Goal: Complete application form: Complete application form

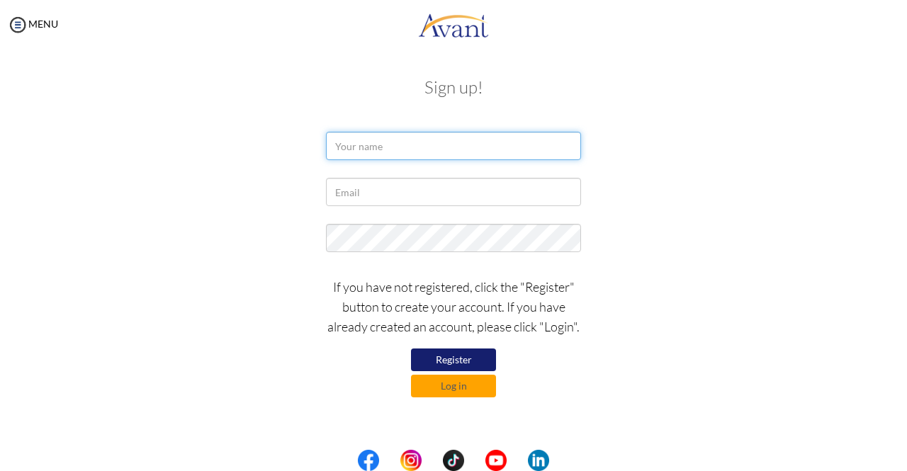
click at [393, 152] on input "text" at bounding box center [453, 146] width 255 height 28
click at [381, 147] on input "text" at bounding box center [453, 146] width 255 height 28
type input "Adijah Anwar"
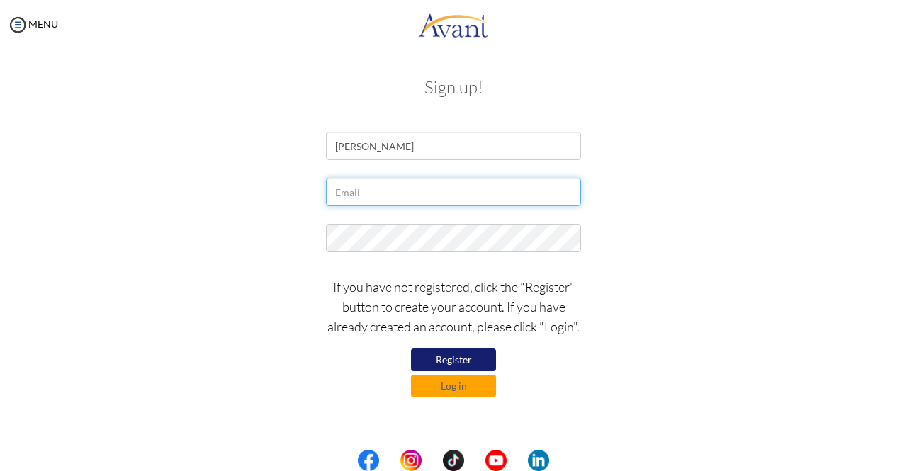
click at [379, 196] on input "text" at bounding box center [453, 192] width 255 height 28
type input "anwaradijah@gmail.com"
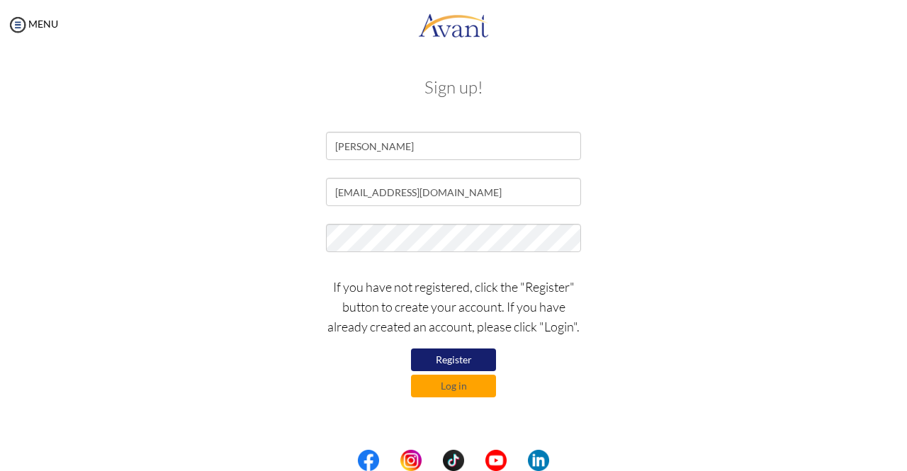
click at [447, 359] on button "Register" at bounding box center [453, 360] width 85 height 23
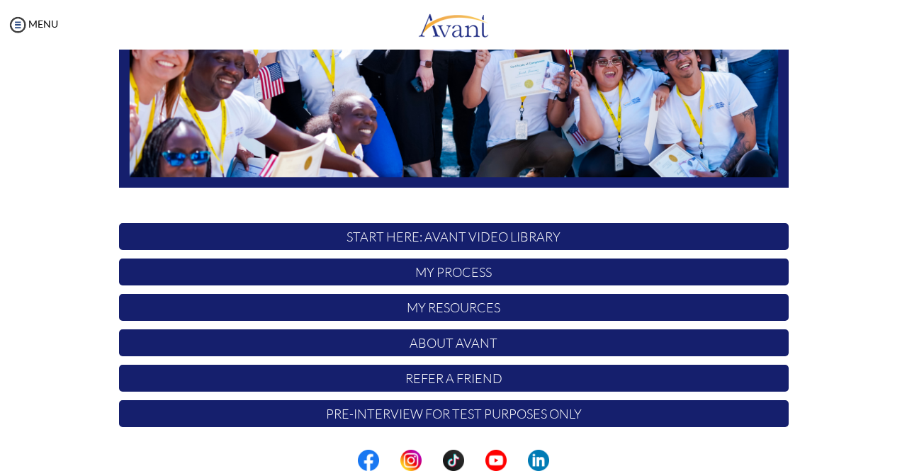
scroll to position [316, 0]
click at [479, 274] on p "My Process" at bounding box center [454, 272] width 670 height 27
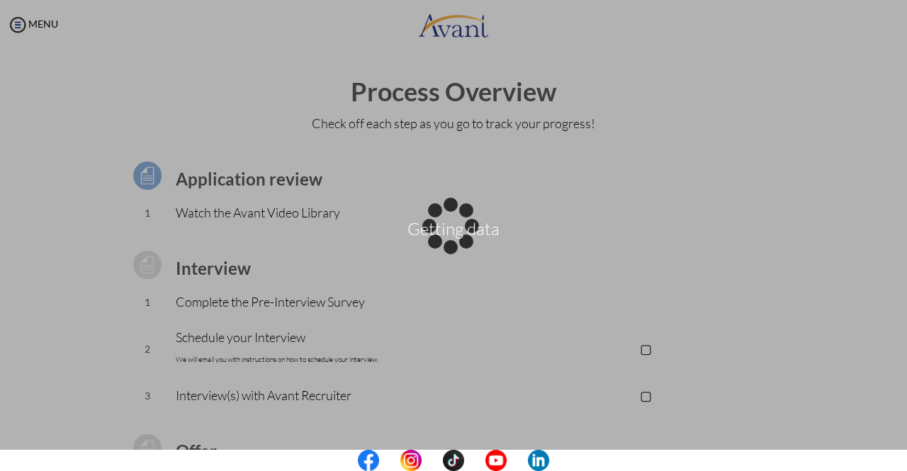
click at [423, 249] on p "Getting data" at bounding box center [453, 236] width 907 height 34
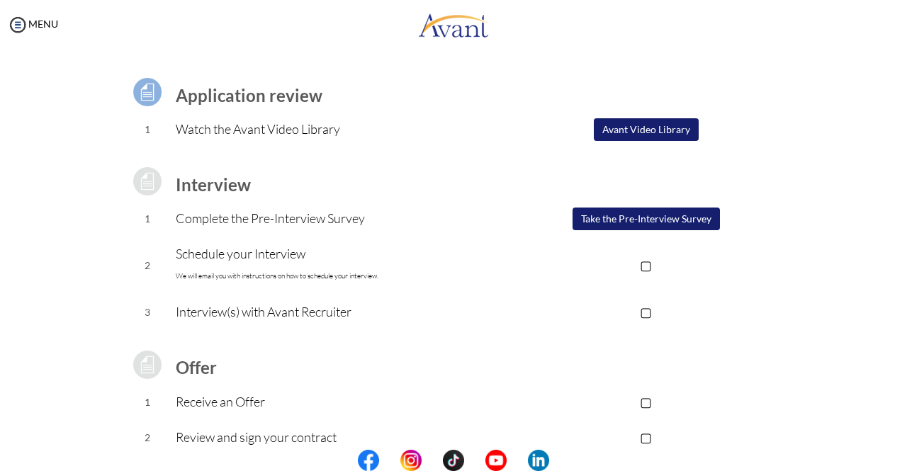
scroll to position [84, 0]
click at [644, 129] on button "Avant Video Library" at bounding box center [646, 129] width 105 height 23
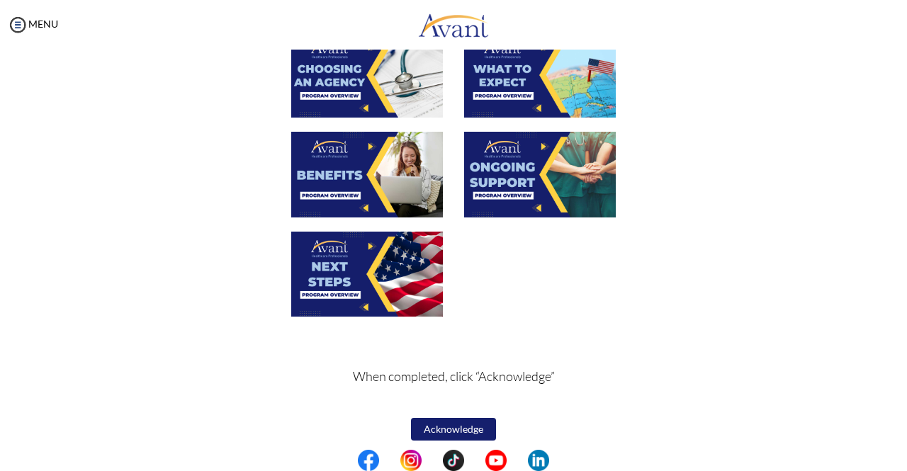
scroll to position [494, 0]
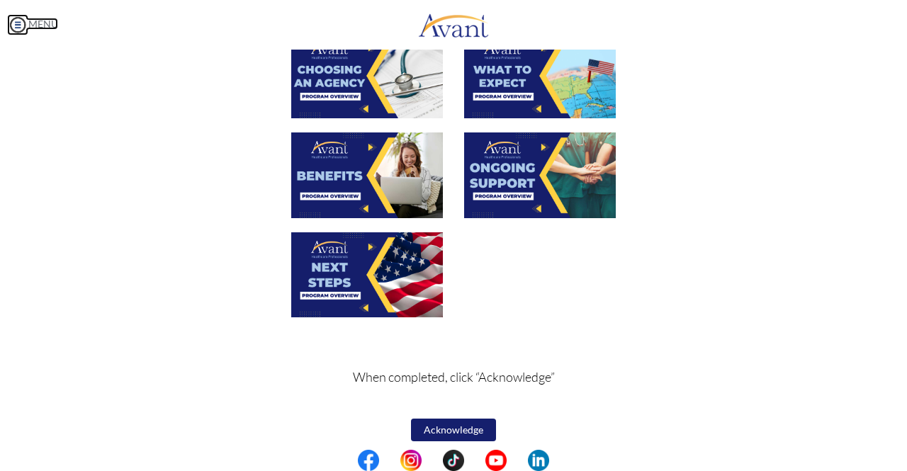
click at [16, 26] on img at bounding box center [17, 24] width 21 height 21
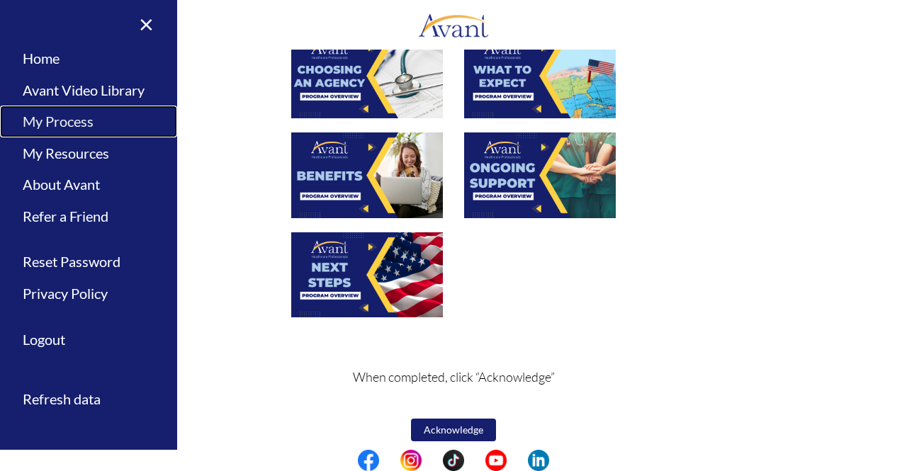
click at [72, 117] on link "My Process" at bounding box center [88, 122] width 177 height 32
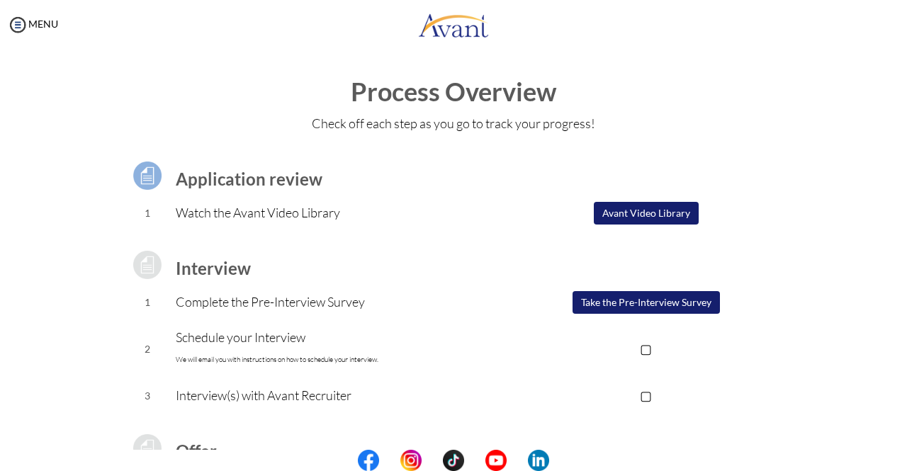
click at [637, 305] on button "Take the Pre-Interview Survey" at bounding box center [646, 302] width 147 height 23
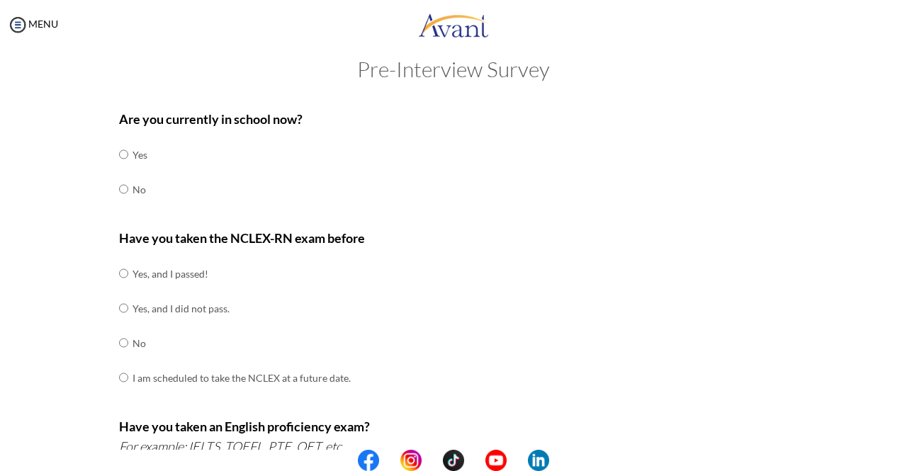
scroll to position [21, 0]
click at [119, 189] on input "radio" at bounding box center [123, 188] width 9 height 28
radio input "true"
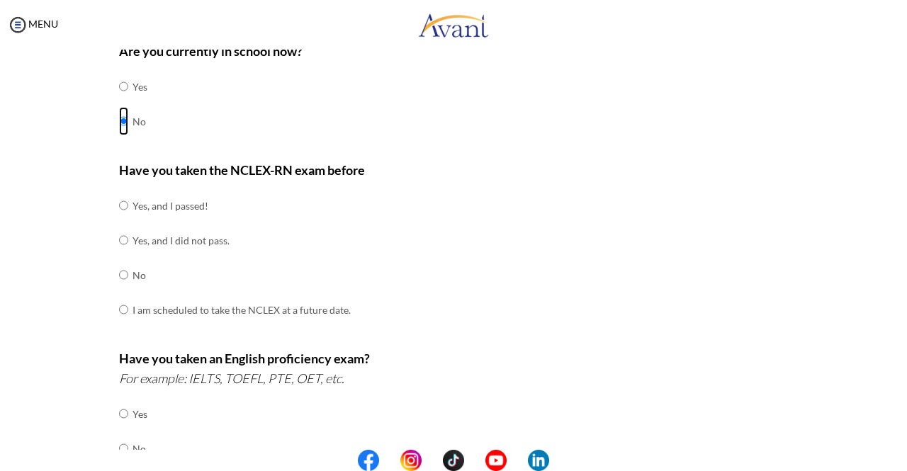
scroll to position [89, 0]
click at [119, 206] on input "radio" at bounding box center [123, 205] width 9 height 28
radio input "true"
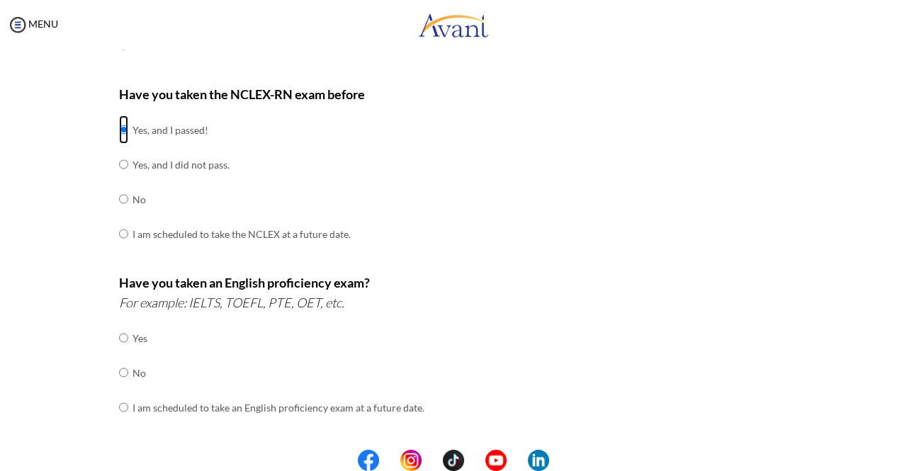
scroll to position [166, 0]
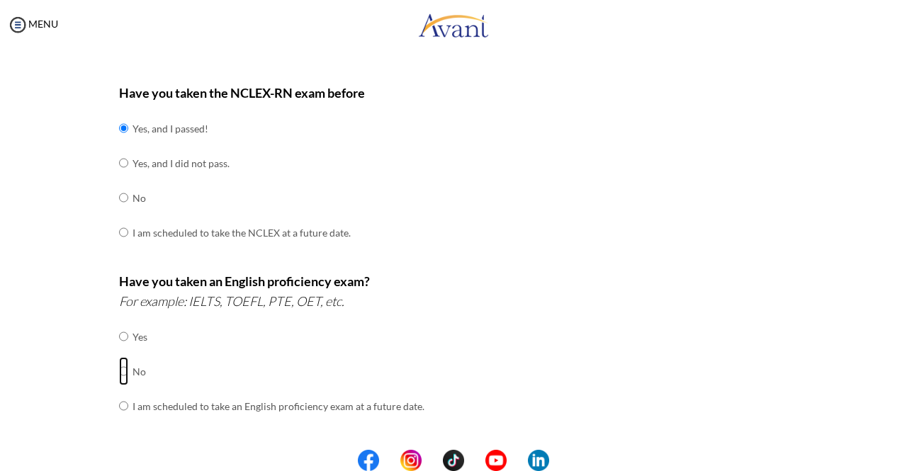
click at [119, 369] on input "radio" at bounding box center [123, 371] width 9 height 28
radio input "true"
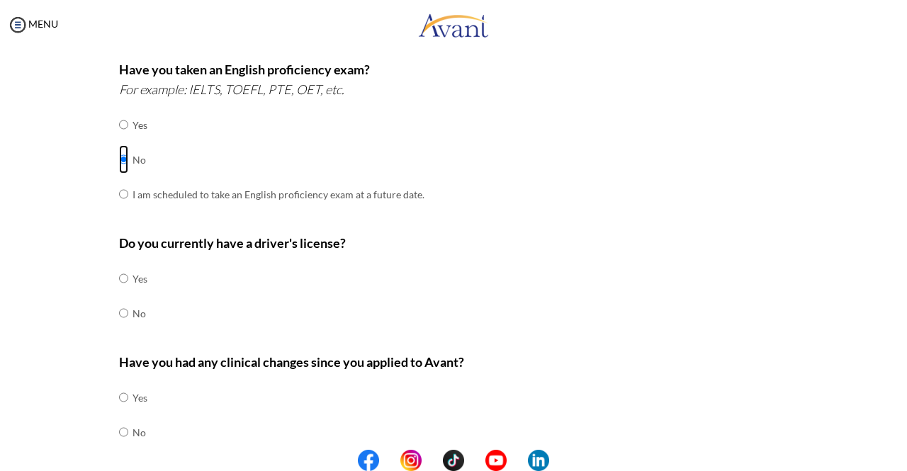
scroll to position [379, 0]
click at [119, 273] on input "radio" at bounding box center [123, 278] width 9 height 28
radio input "true"
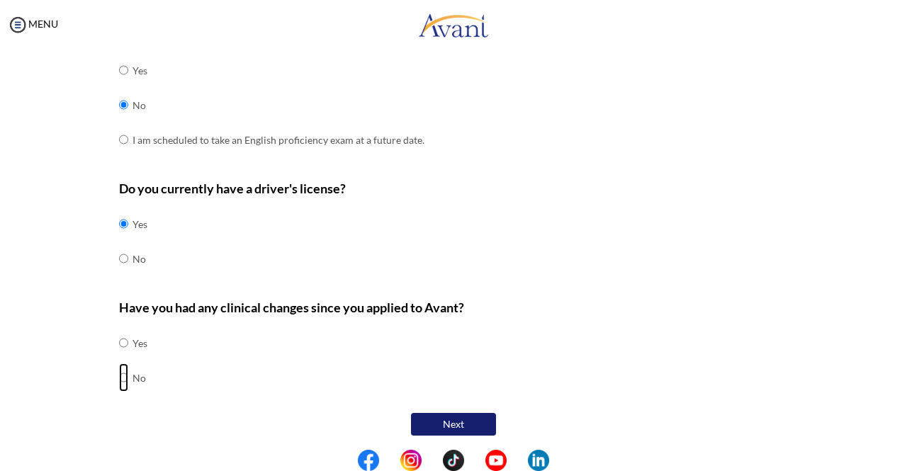
click at [119, 370] on input "radio" at bounding box center [123, 378] width 9 height 28
radio input "true"
click at [427, 420] on button "Next" at bounding box center [453, 424] width 85 height 23
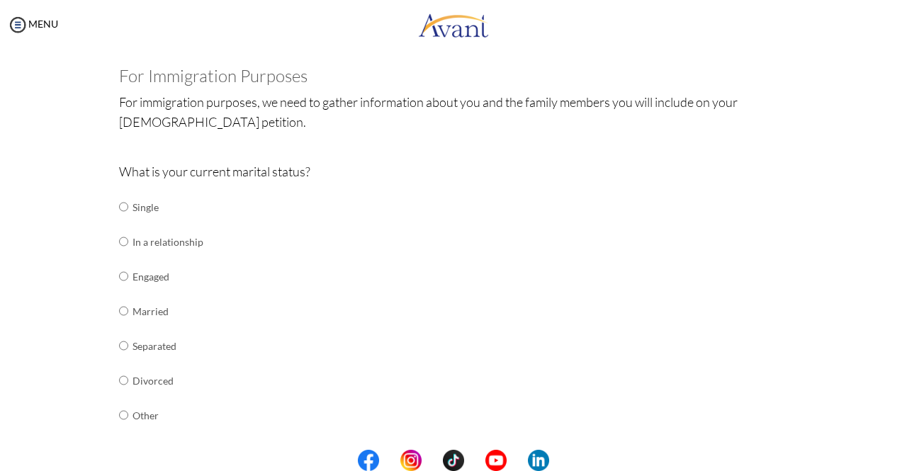
scroll to position [72, 0]
click at [120, 203] on input "radio" at bounding box center [123, 205] width 9 height 28
radio input "true"
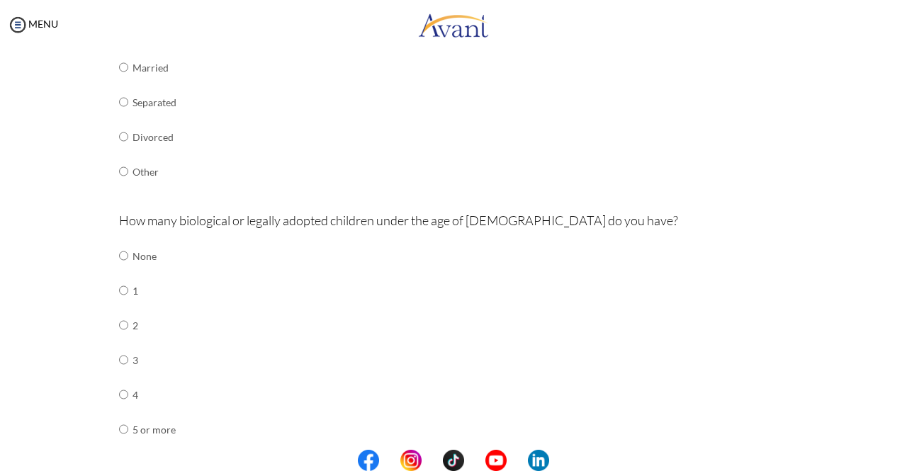
scroll to position [331, 0]
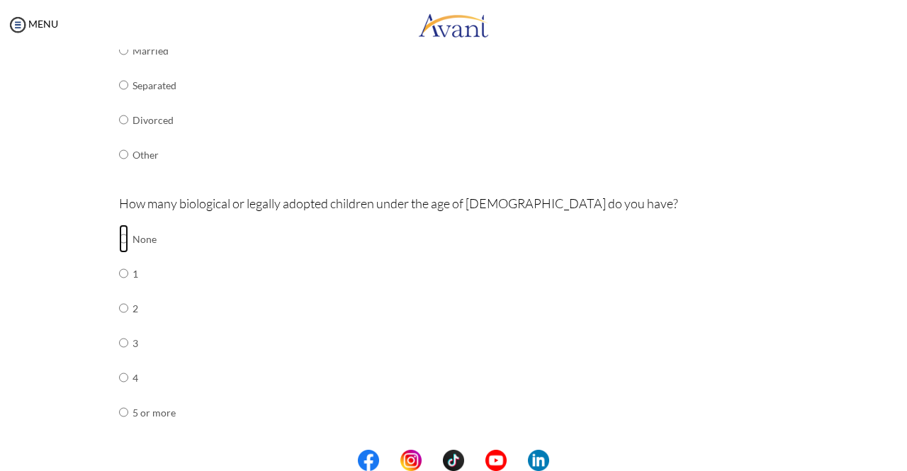
click at [119, 235] on input "radio" at bounding box center [123, 239] width 9 height 28
radio input "true"
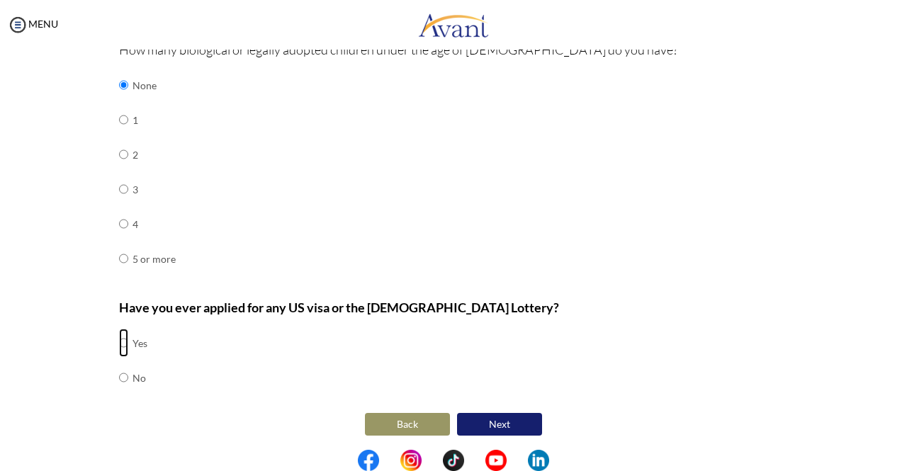
click at [119, 340] on input "radio" at bounding box center [123, 343] width 9 height 28
radio input "true"
click at [471, 422] on button "Next" at bounding box center [499, 424] width 85 height 23
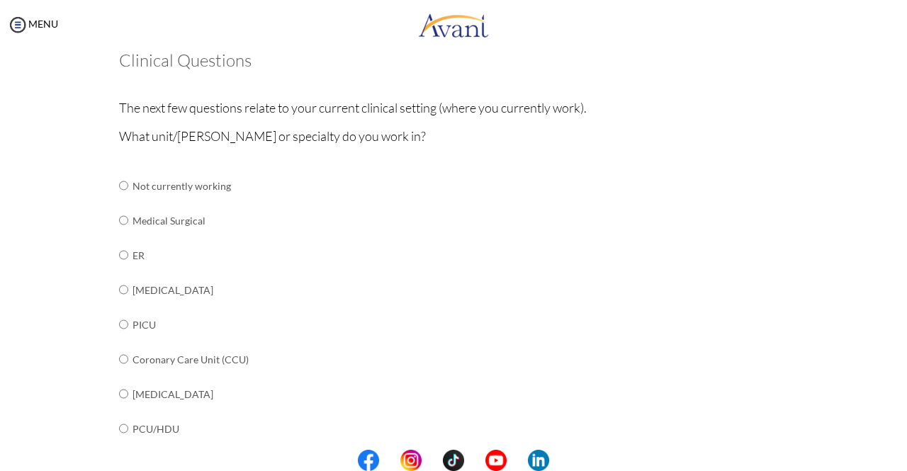
scroll to position [86, 0]
click at [119, 219] on input "radio" at bounding box center [123, 220] width 9 height 28
radio input "true"
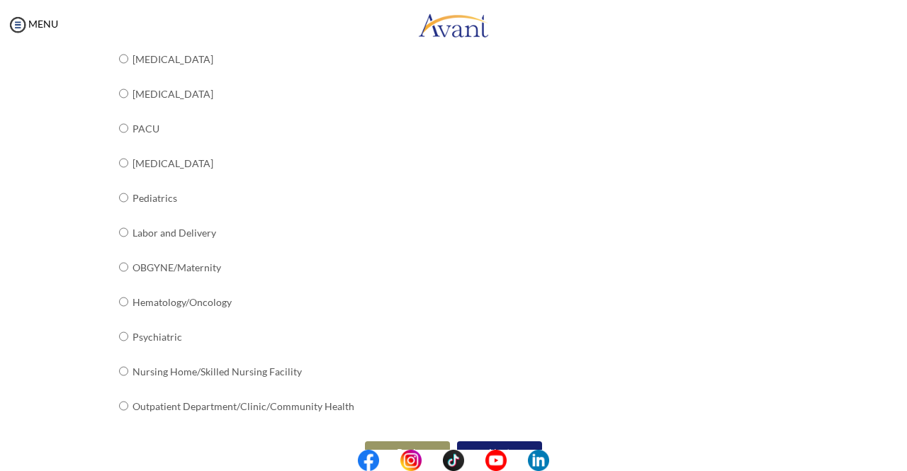
scroll to position [552, 0]
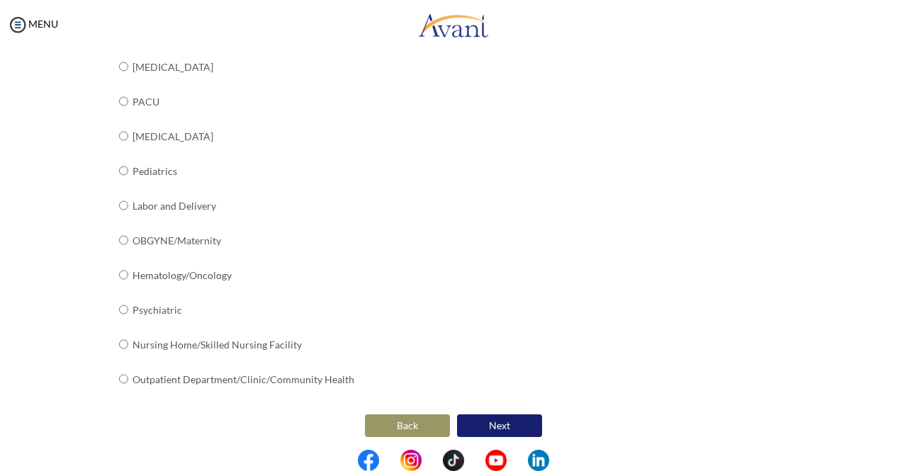
click at [491, 420] on button "Next" at bounding box center [499, 426] width 85 height 23
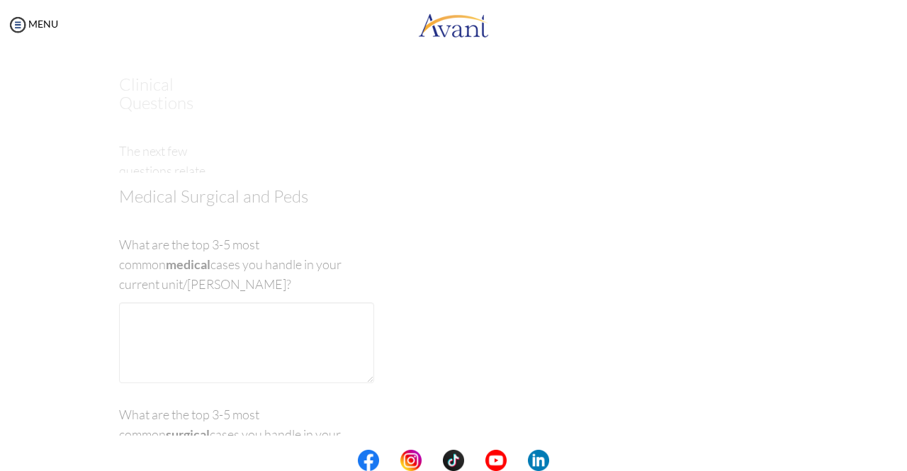
scroll to position [28, 0]
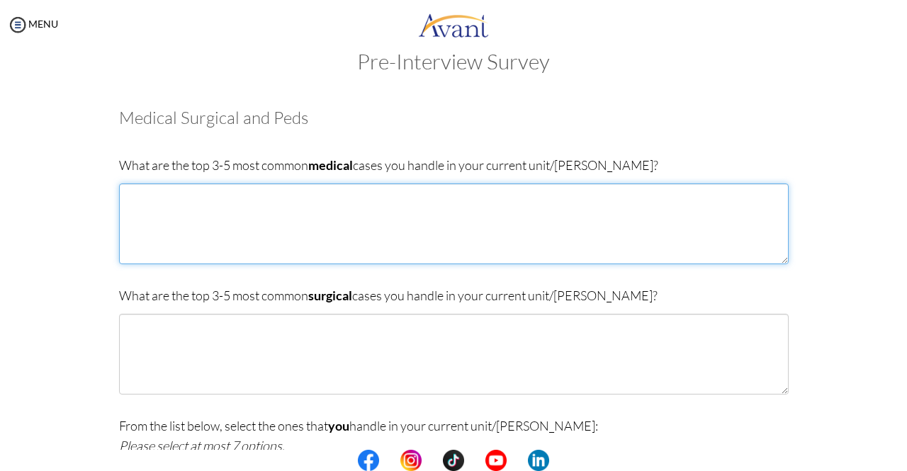
click at [335, 208] on textarea at bounding box center [454, 224] width 670 height 81
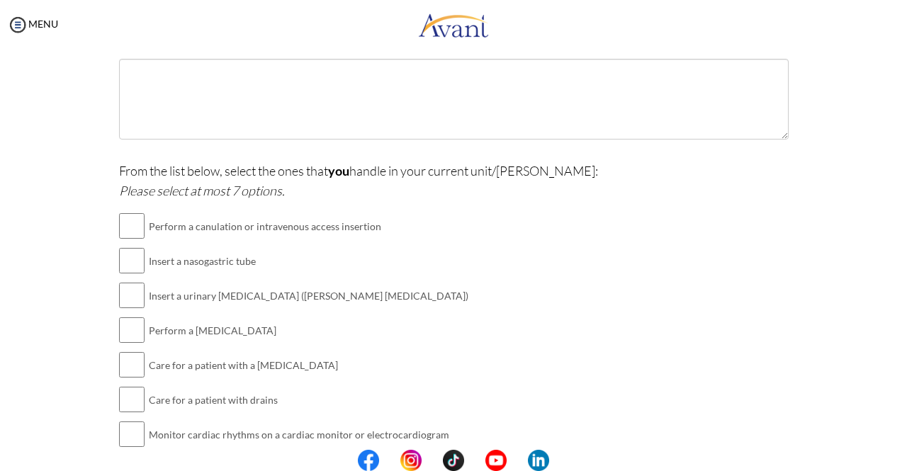
scroll to position [284, 0]
click at [127, 328] on input "checkbox" at bounding box center [132, 329] width 26 height 28
checkbox input "true"
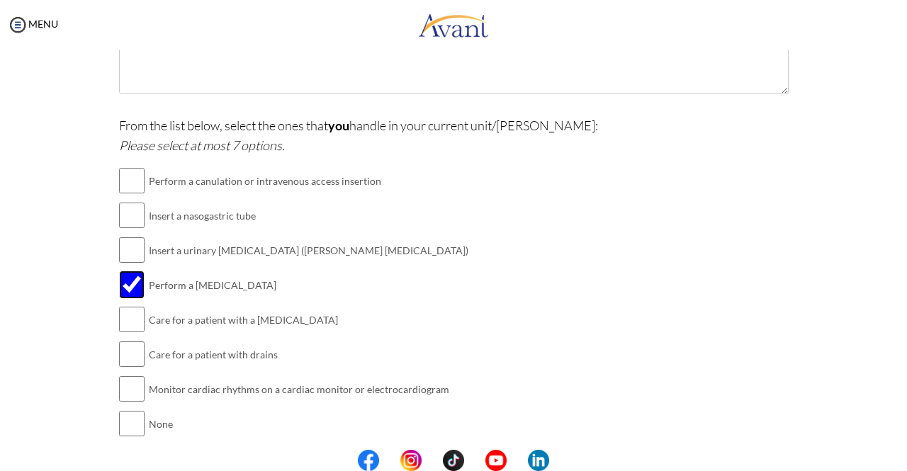
scroll to position [330, 0]
click at [132, 212] on input "checkbox" at bounding box center [132, 214] width 26 height 28
click at [130, 218] on input "checkbox" at bounding box center [132, 214] width 26 height 28
click at [133, 218] on input "checkbox" at bounding box center [132, 214] width 26 height 28
checkbox input "true"
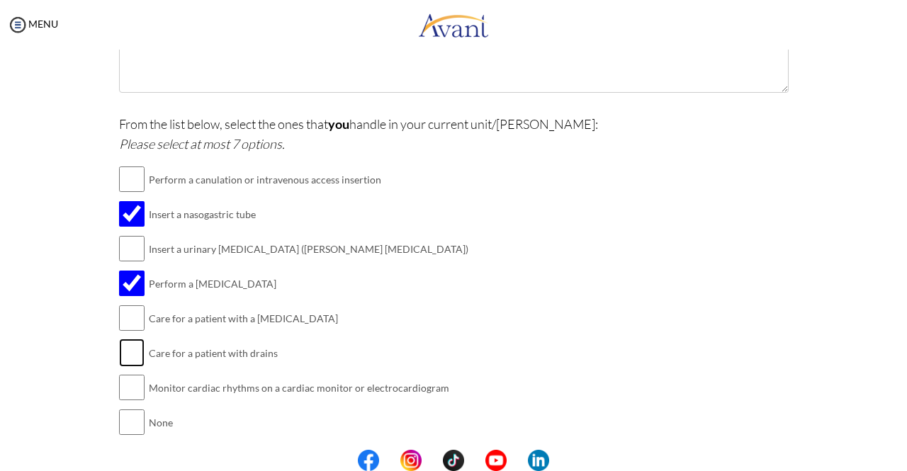
click at [129, 343] on input "checkbox" at bounding box center [132, 353] width 26 height 28
checkbox input "true"
click at [128, 254] on input "checkbox" at bounding box center [132, 249] width 26 height 28
checkbox input "true"
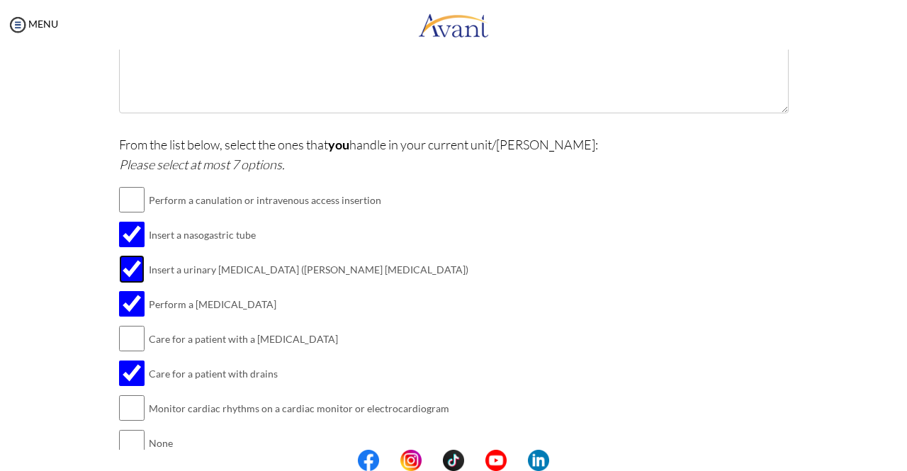
scroll to position [310, 0]
click at [126, 232] on input "checkbox" at bounding box center [132, 234] width 26 height 28
checkbox input "false"
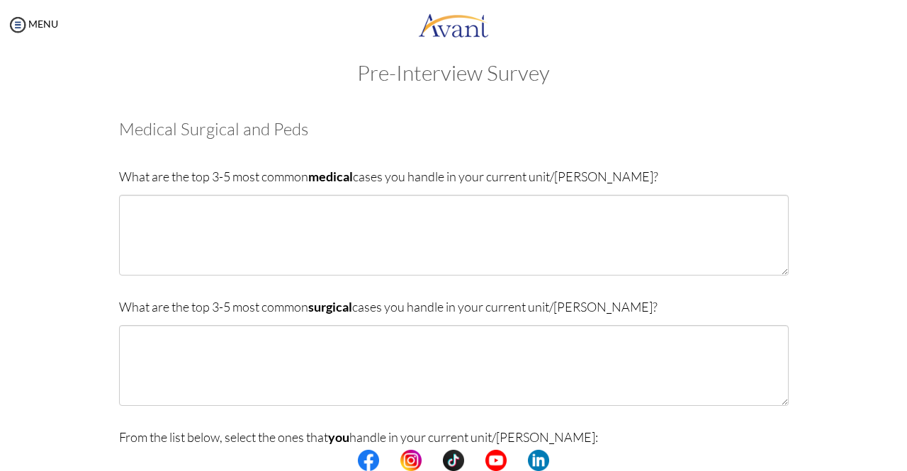
scroll to position [16, 0]
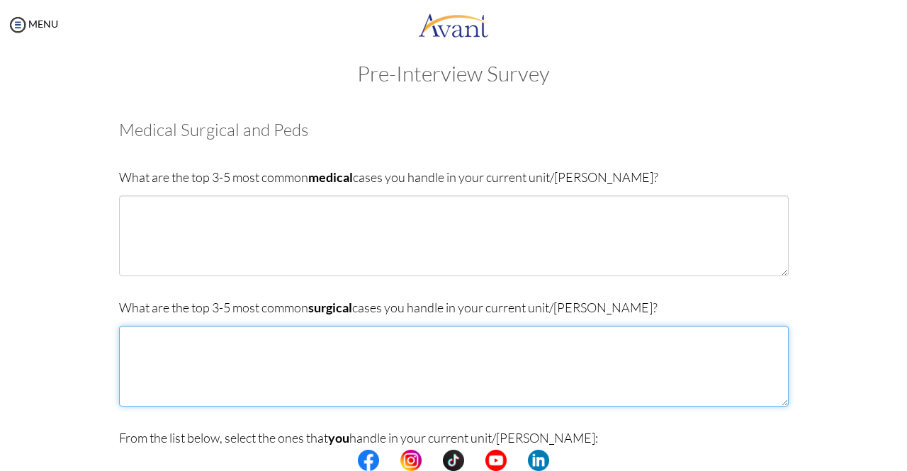
click at [133, 345] on textarea at bounding box center [454, 366] width 670 height 81
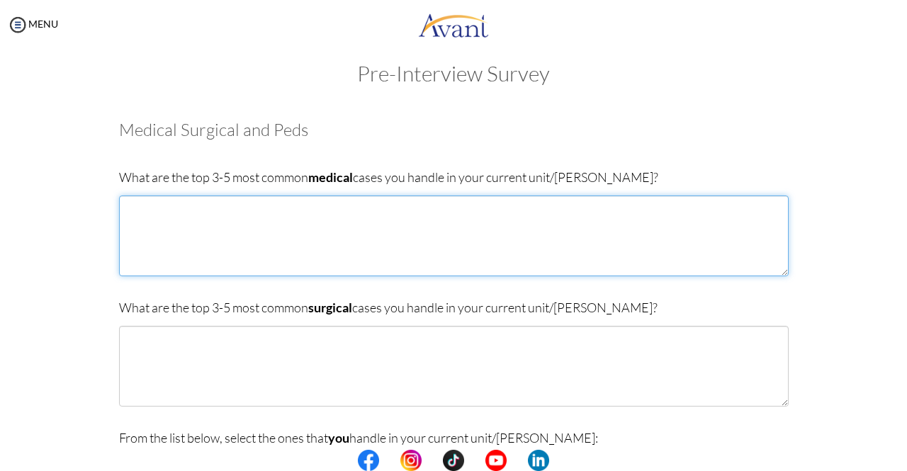
click at [140, 221] on textarea at bounding box center [454, 236] width 670 height 81
click at [176, 215] on textarea at bounding box center [454, 236] width 670 height 81
type textarea "Diabetes Melitus, Hypertension,"
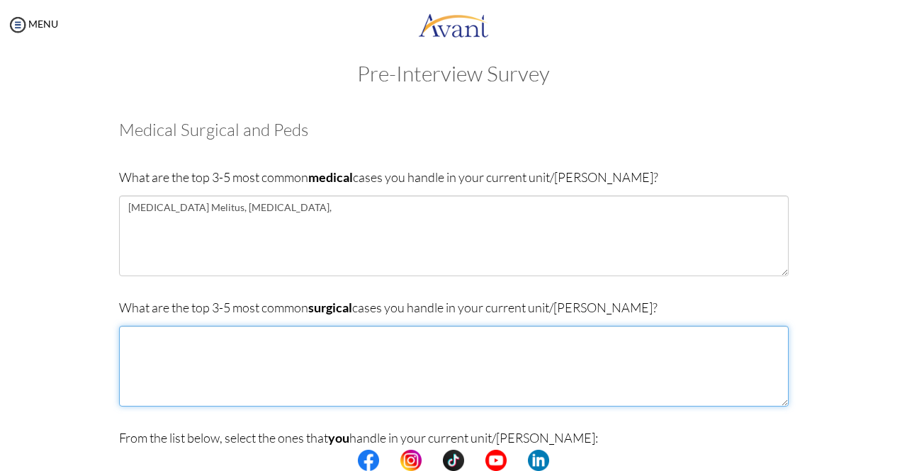
click at [150, 345] on textarea at bounding box center [454, 366] width 670 height 81
drag, startPoint x: 218, startPoint y: 343, endPoint x: 261, endPoint y: 325, distance: 46.1
click at [261, 326] on textarea "Laparoscopic cholesyt" at bounding box center [454, 366] width 670 height 81
click at [272, 345] on textarea "Laparoscopic cholecystectomy," at bounding box center [454, 366] width 670 height 81
type textarea "Laparoscopic cholecystectomy,"
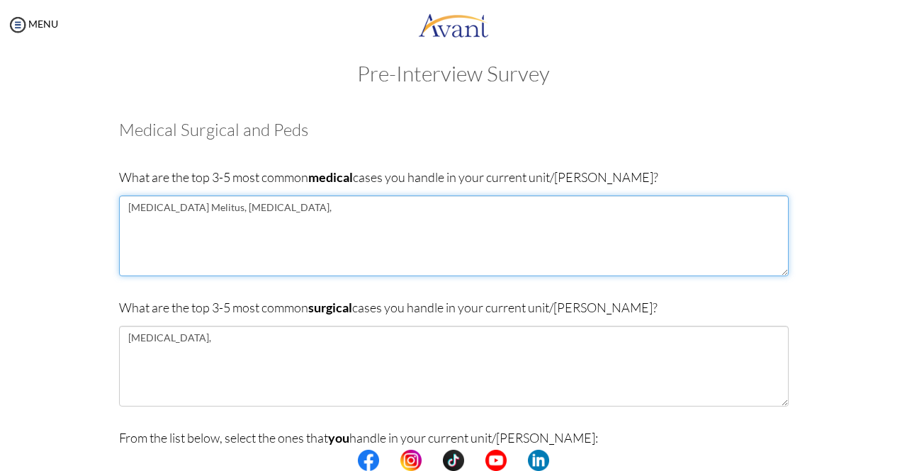
click at [286, 202] on textarea "Diabetes Melitus, Hypertension," at bounding box center [454, 236] width 670 height 81
drag, startPoint x: 186, startPoint y: 213, endPoint x: 379, endPoint y: 226, distance: 193.2
click at [379, 226] on textarea "Diabetes Melitus, Hypertension, sickle cell anemia," at bounding box center [454, 236] width 670 height 81
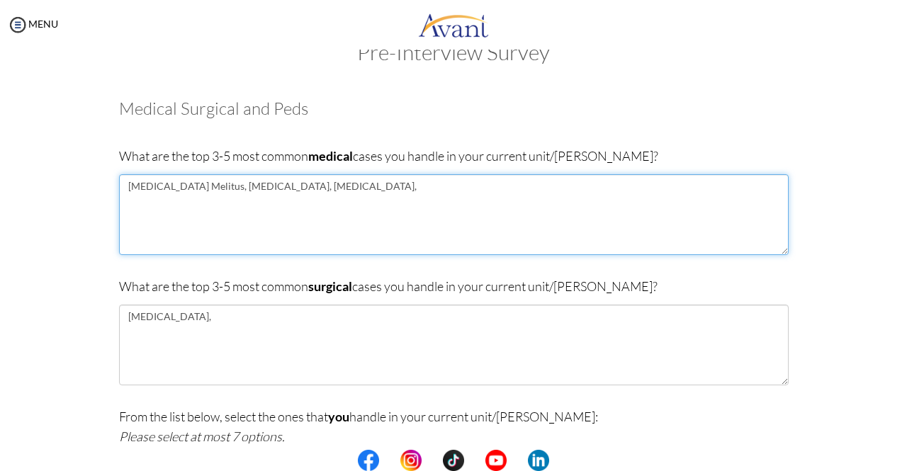
scroll to position [42, 0]
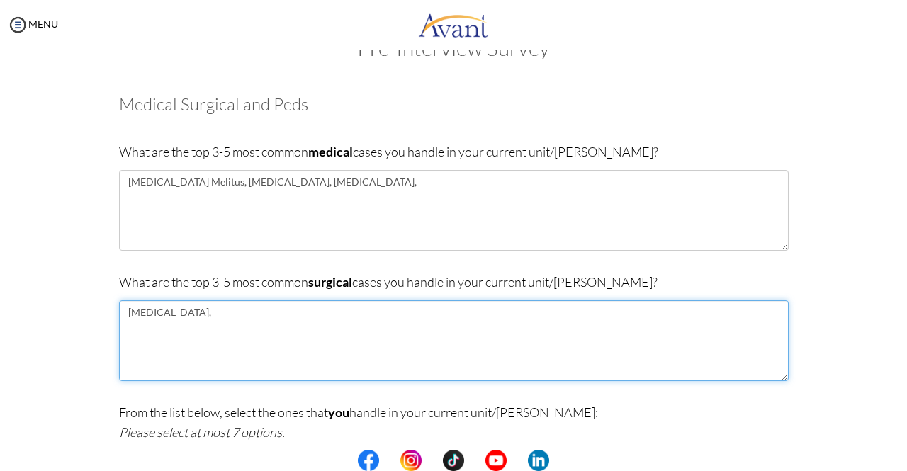
click at [285, 315] on textarea "Laparoscopic cholecystectomy," at bounding box center [454, 341] width 670 height 81
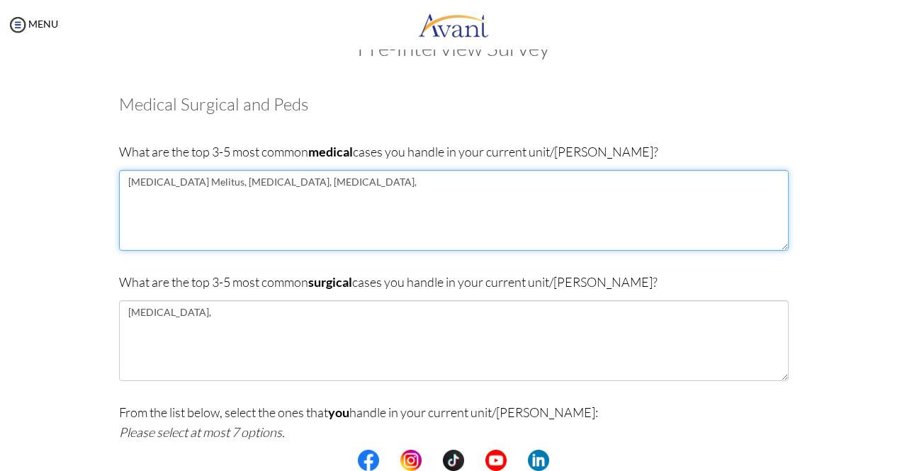
click at [383, 181] on textarea "Diabetes Melitus, Hypertension, sickle cell anemia," at bounding box center [454, 210] width 670 height 81
type textarea "Diabetes Melitus, Hypertension, sickle cell anemia, different cancers"
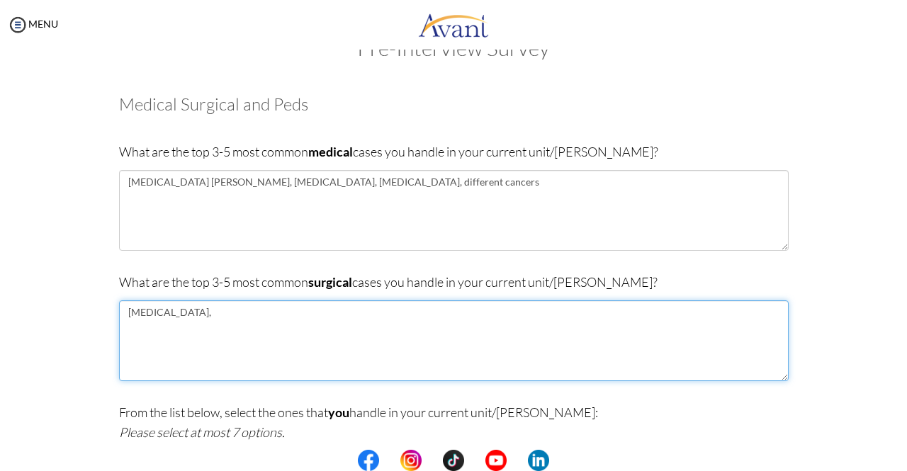
click at [298, 323] on textarea "Laparoscopic cholecystectomy," at bounding box center [454, 341] width 670 height 81
type textarea "Laparoscopic cholecystectomy, Myomectomies,"
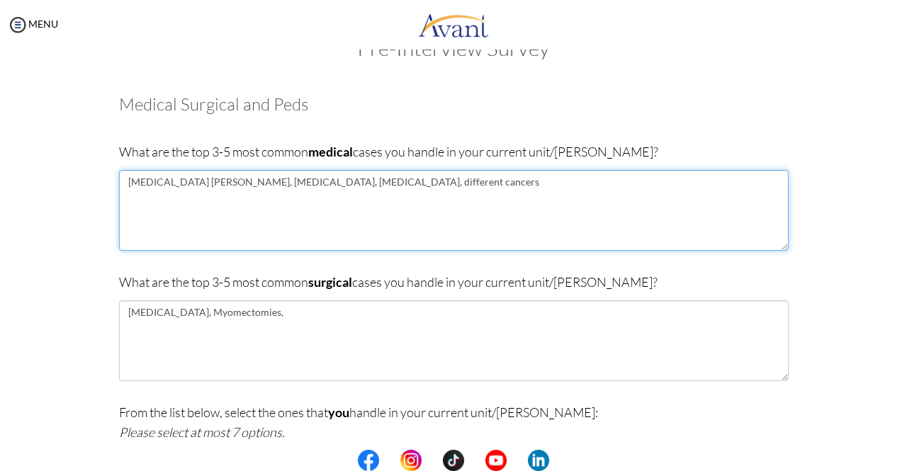
click at [442, 182] on textarea "Diabetes Melitus, Hypertension, sickle cell anemia, different cancers" at bounding box center [454, 210] width 670 height 81
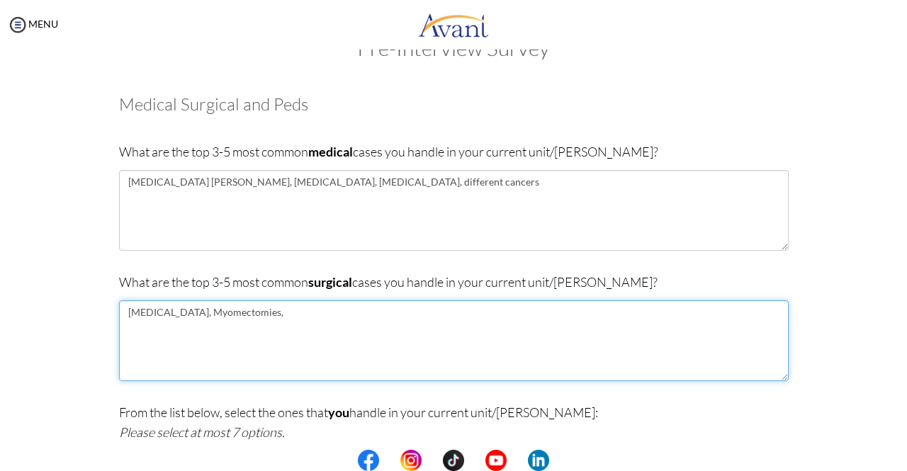
click at [357, 315] on textarea "Laparoscopic cholecystectomy, Myomectomies," at bounding box center [454, 341] width 670 height 81
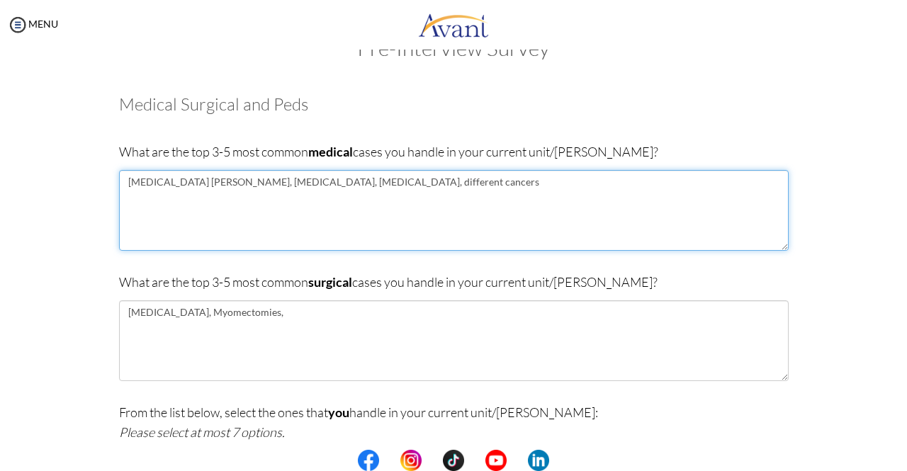
click at [435, 179] on textarea "Diabetes Melitus, Hypertension, sickle cell anemia, different cancers" at bounding box center [454, 210] width 670 height 81
click at [343, 181] on textarea "Diabetes Melitus, Hypertension, sickle cell anemia, different cancers" at bounding box center [454, 210] width 670 height 81
type textarea "Diabetes Melitus, Hypertension, sickle cell anemia, uterine fibroids, different…"
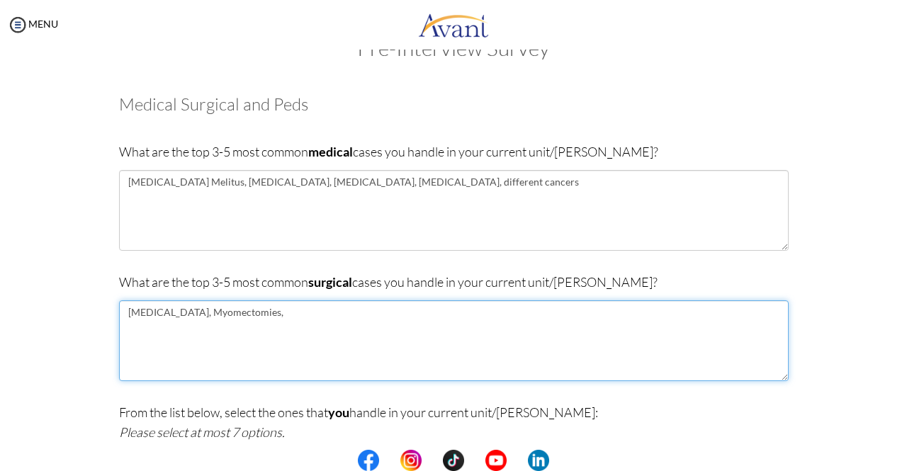
click at [362, 313] on textarea "Laparoscopic cholecystectomy, Myomectomies," at bounding box center [454, 341] width 670 height 81
click at [430, 342] on textarea "Laparoscopic cholecystectomy, Myomectomies, apendisectomy" at bounding box center [454, 341] width 670 height 81
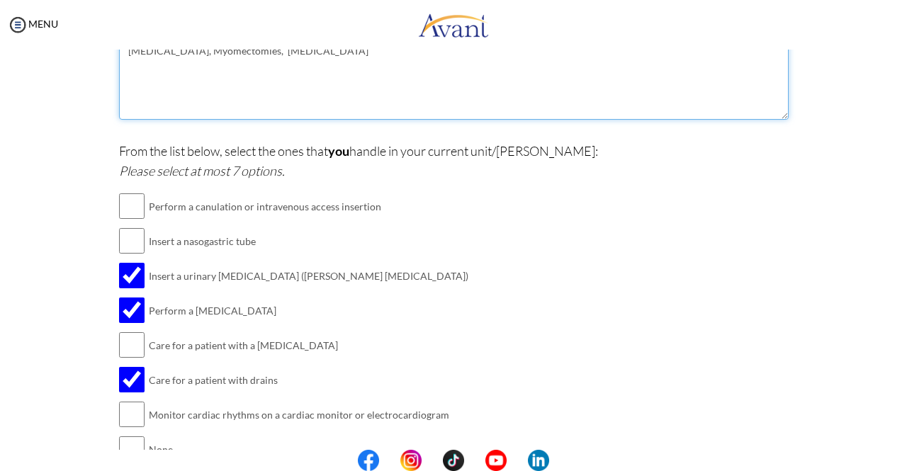
scroll to position [304, 0]
type textarea "Laparoscopic cholecystectomy, Myomectomies, appendicectomy"
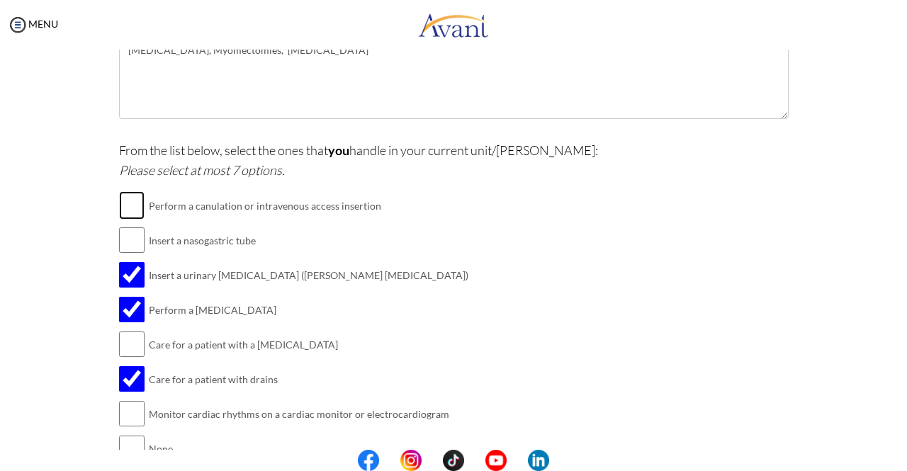
click at [125, 202] on input "checkbox" at bounding box center [132, 205] width 26 height 28
checkbox input "true"
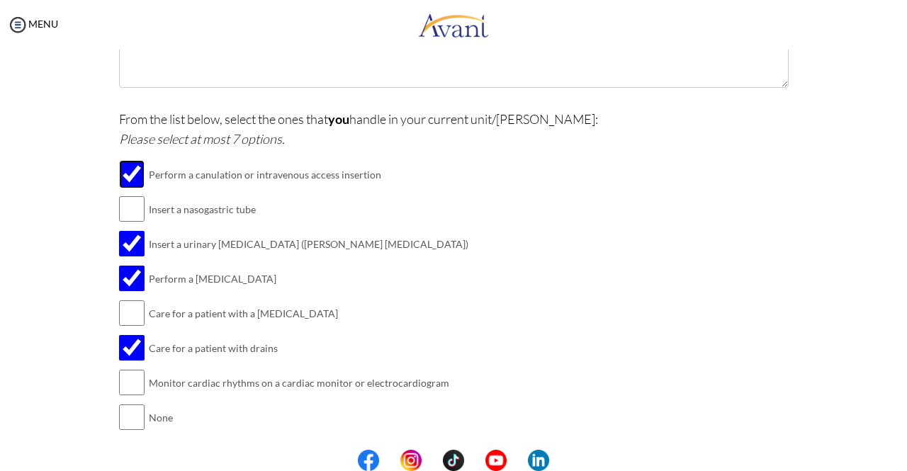
scroll to position [376, 0]
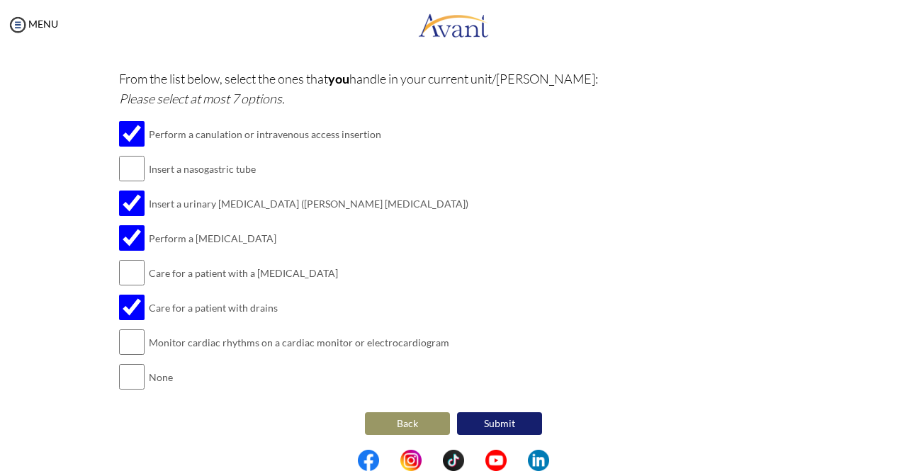
click at [486, 423] on button "Submit" at bounding box center [499, 424] width 85 height 23
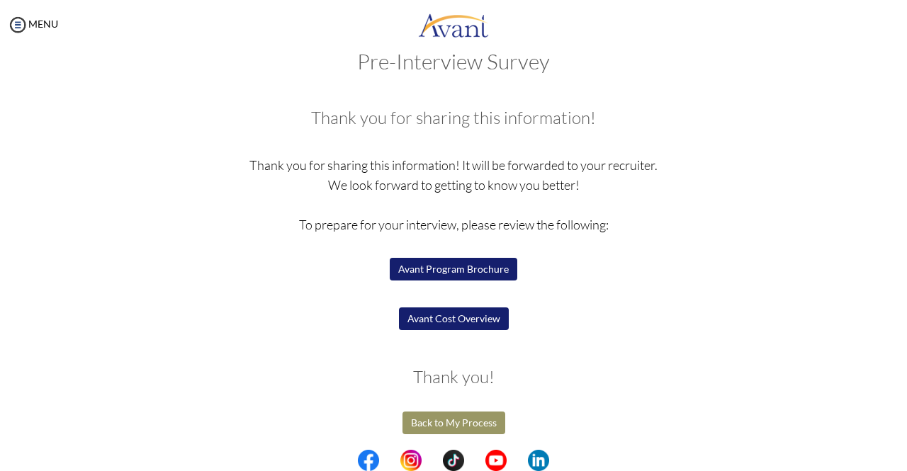
scroll to position [30, 0]
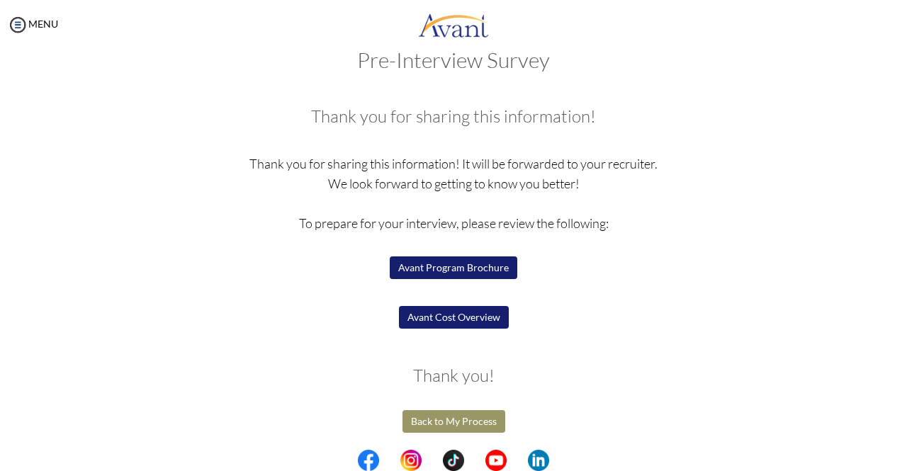
click at [462, 315] on button "Avant Cost Overview" at bounding box center [454, 317] width 110 height 23
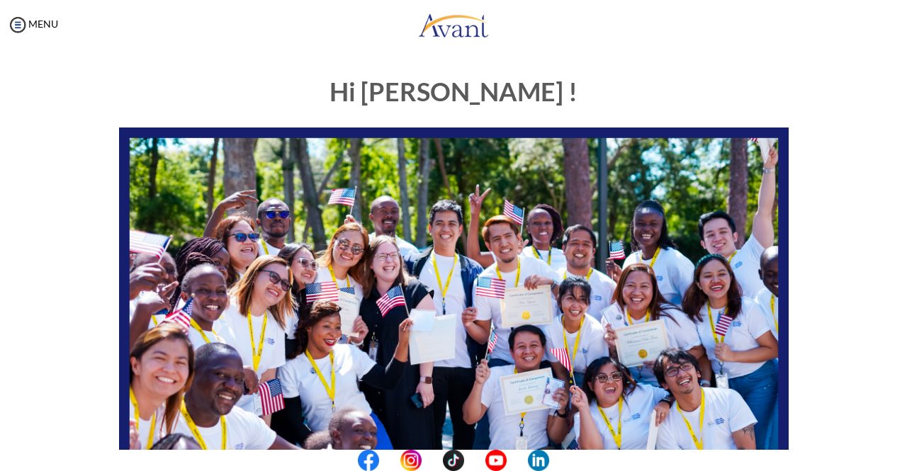
scroll to position [1, 0]
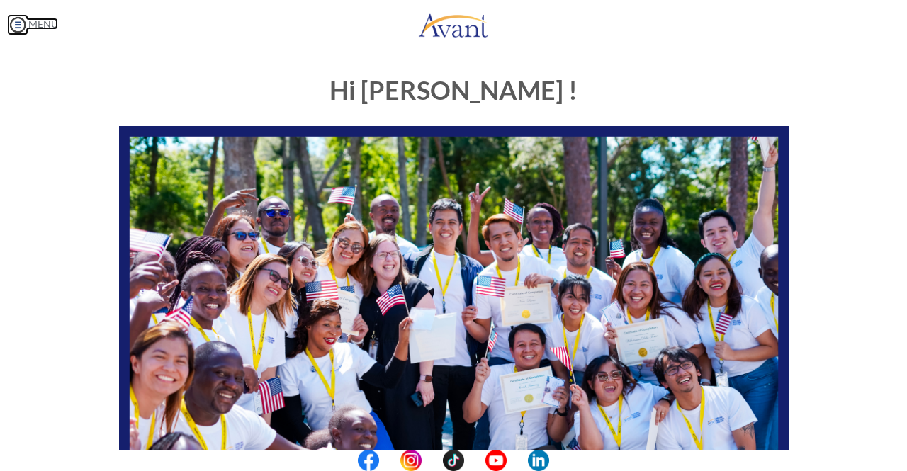
click at [17, 18] on img at bounding box center [17, 24] width 21 height 21
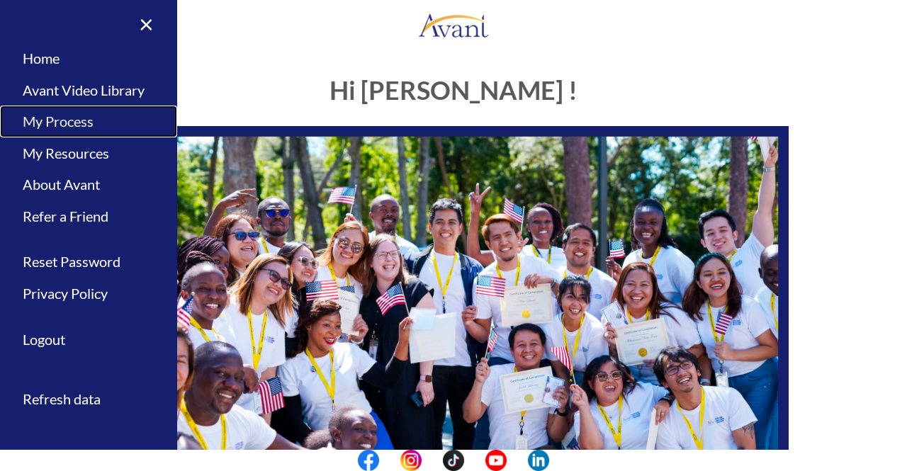
click at [79, 123] on link "My Process" at bounding box center [88, 122] width 177 height 32
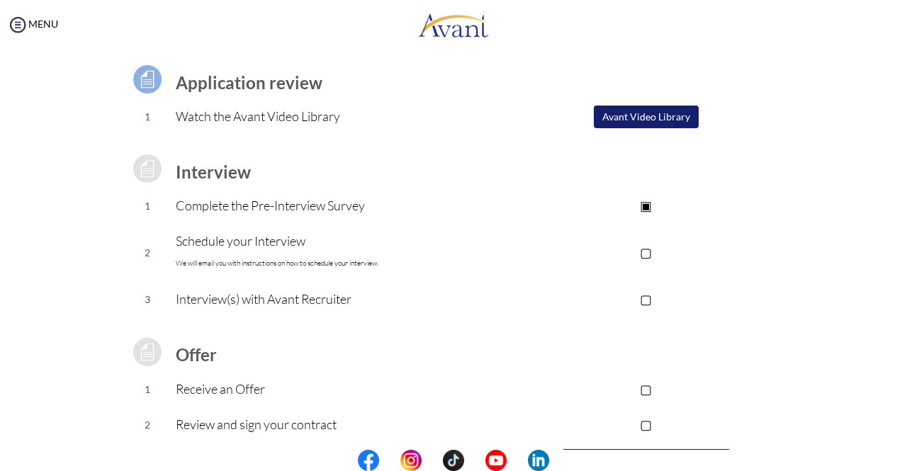
scroll to position [99, 0]
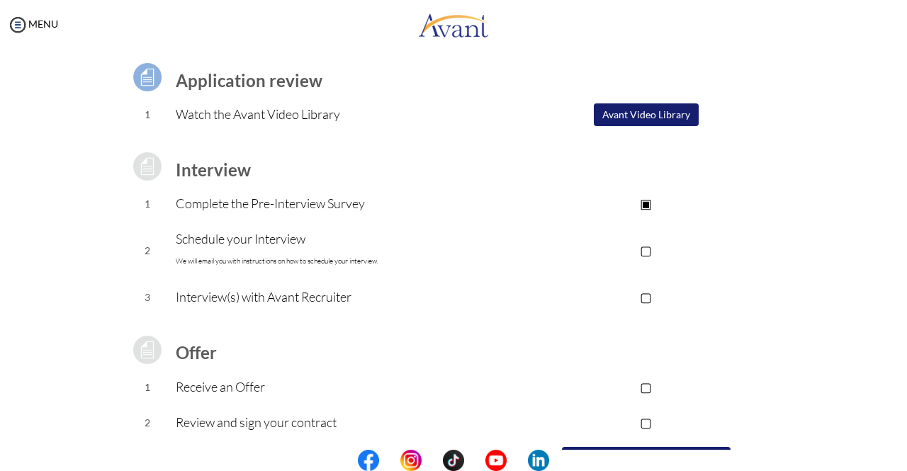
click at [642, 249] on p "▢" at bounding box center [646, 250] width 284 height 20
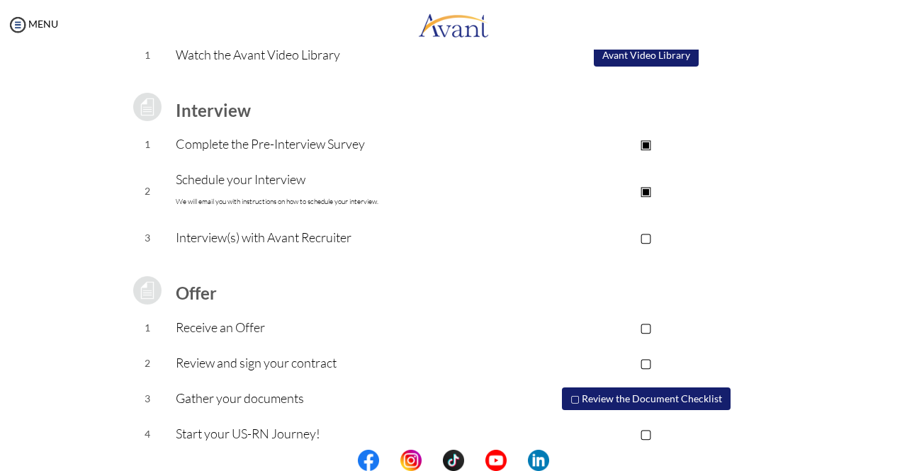
scroll to position [173, 0]
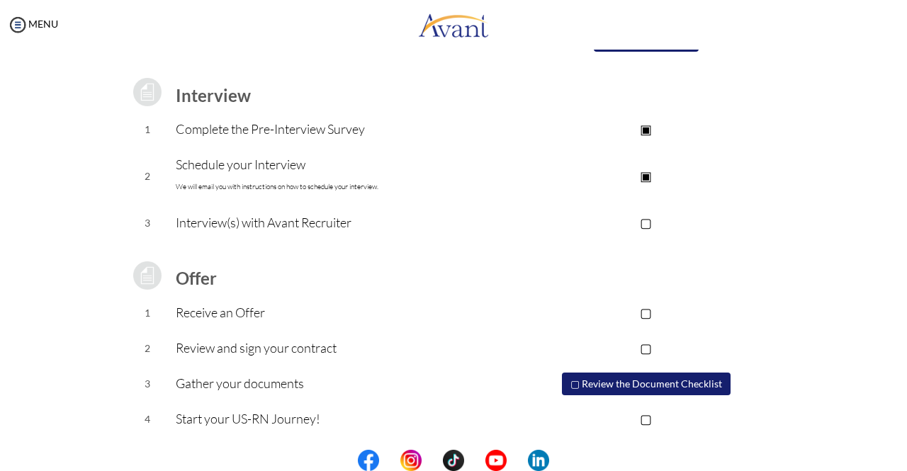
click at [615, 386] on button "▢ Review the Document Checklist" at bounding box center [646, 384] width 169 height 23
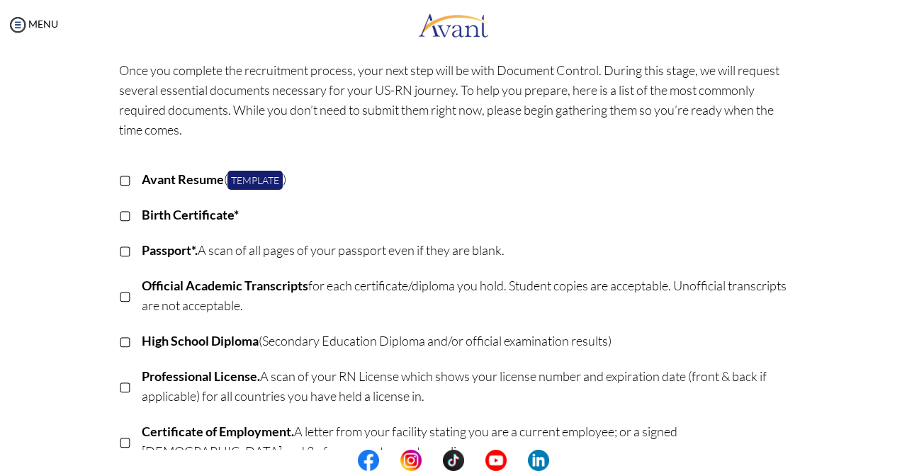
scroll to position [0, 0]
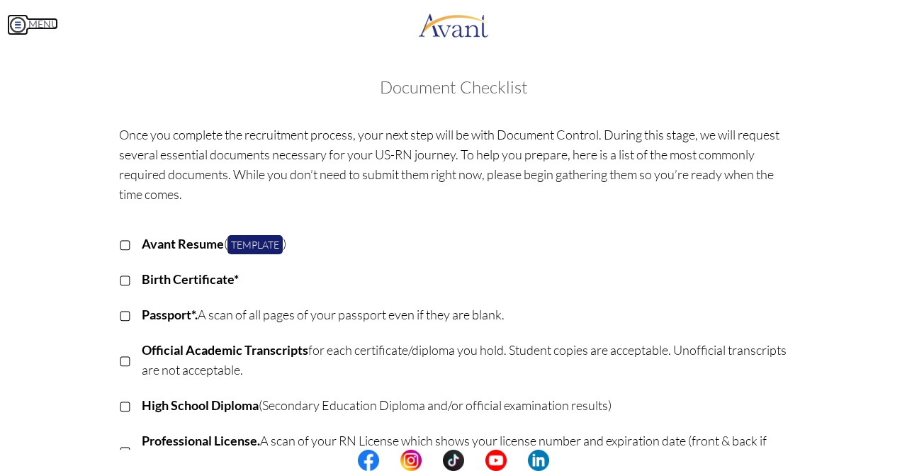
click at [15, 27] on img at bounding box center [17, 24] width 21 height 21
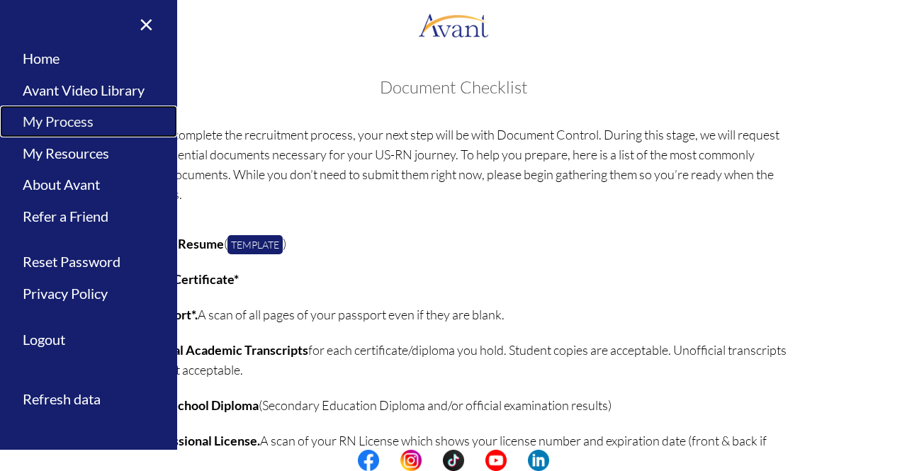
click at [69, 123] on link "My Process" at bounding box center [88, 122] width 177 height 32
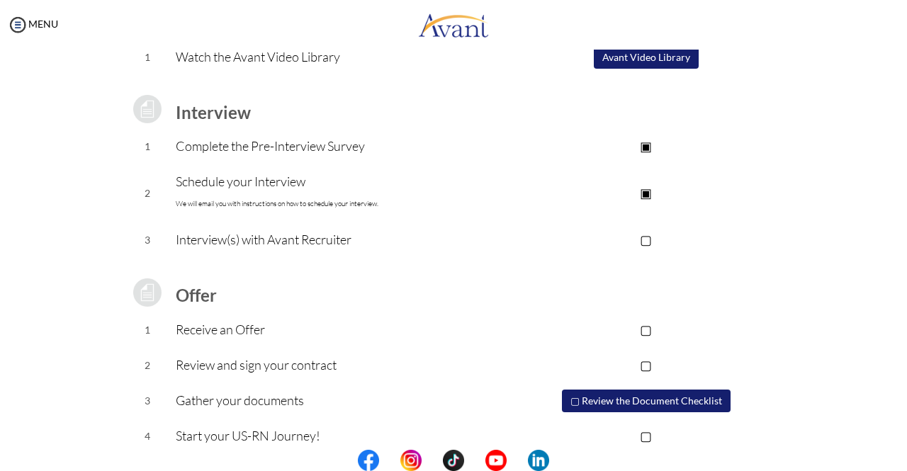
scroll to position [173, 0]
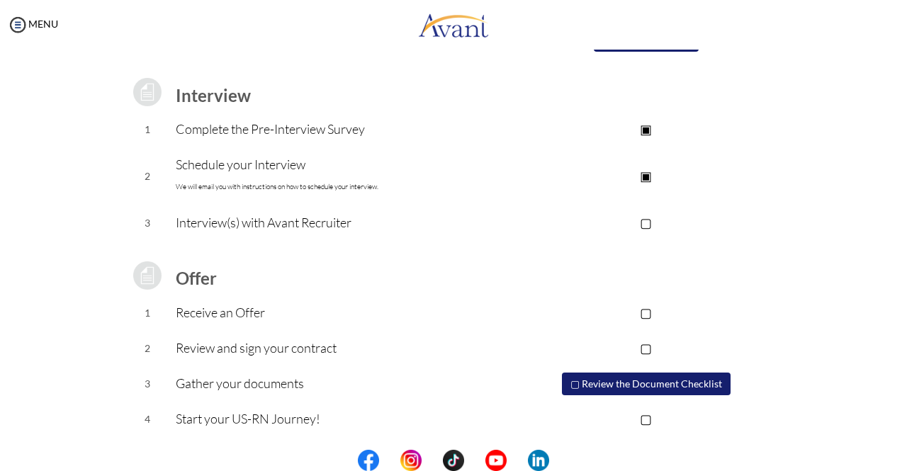
click at [598, 386] on button "▢ Review the Document Checklist" at bounding box center [646, 384] width 169 height 23
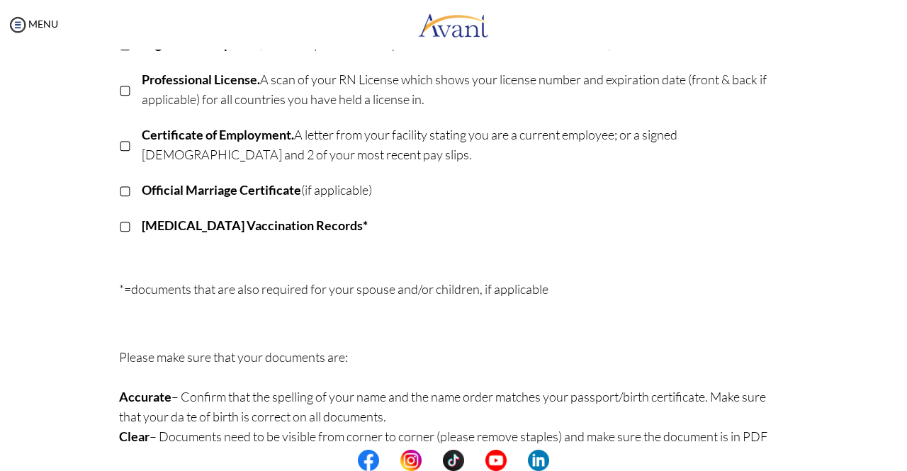
scroll to position [401, 0]
